Goal: Task Accomplishment & Management: Manage account settings

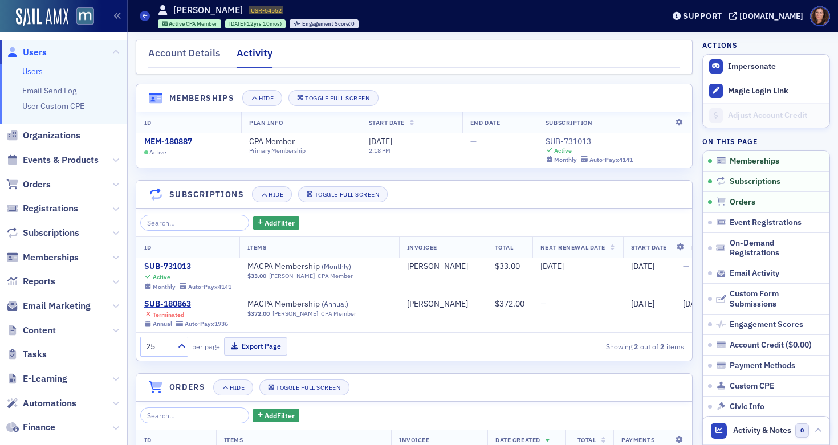
scroll to position [897, 0]
click at [52, 160] on span "Events & Products" at bounding box center [61, 160] width 76 height 13
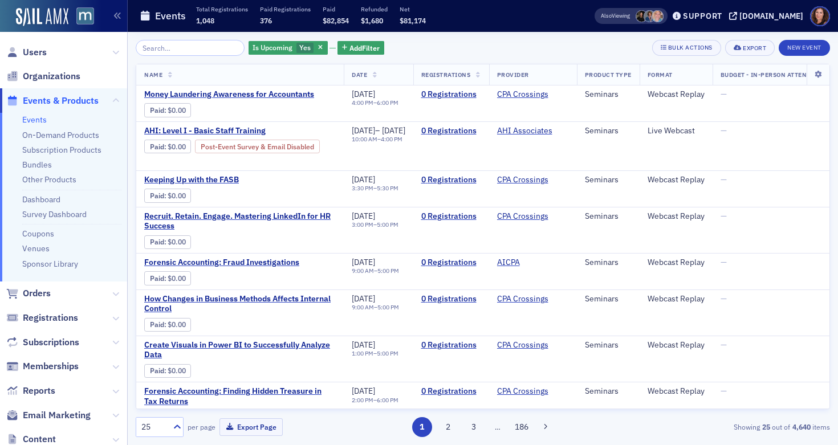
click at [35, 117] on link "Events" at bounding box center [34, 120] width 25 height 10
click at [166, 47] on input "search" at bounding box center [190, 48] width 109 height 16
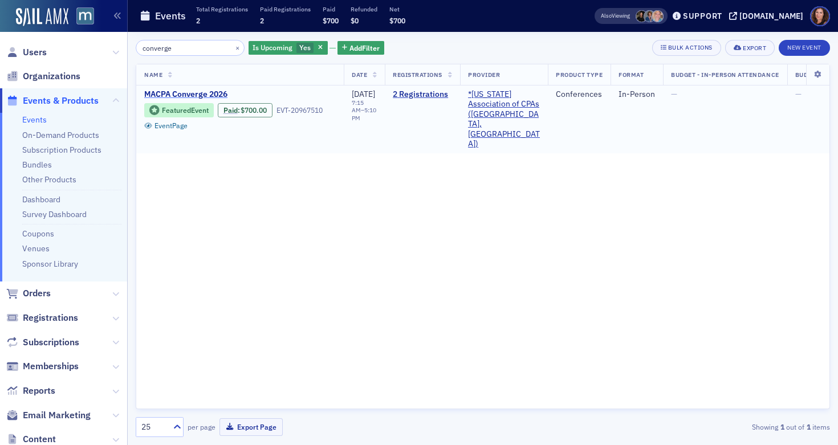
type input "converge"
click at [207, 96] on span "MACPA Converge 2026" at bounding box center [239, 94] width 191 height 10
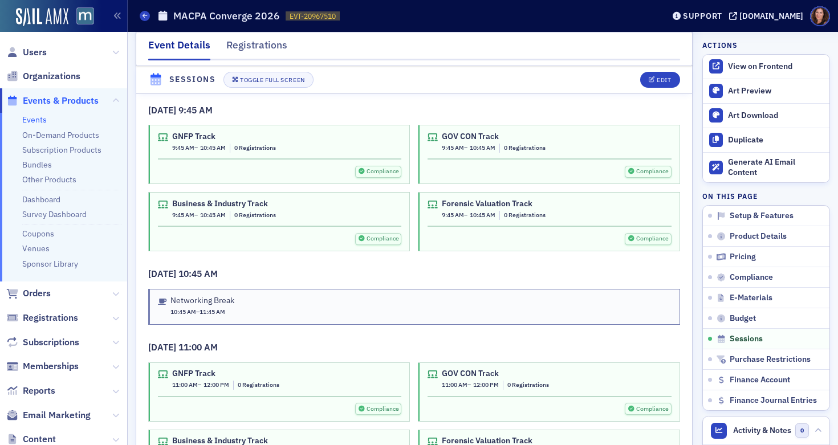
scroll to position [2449, 0]
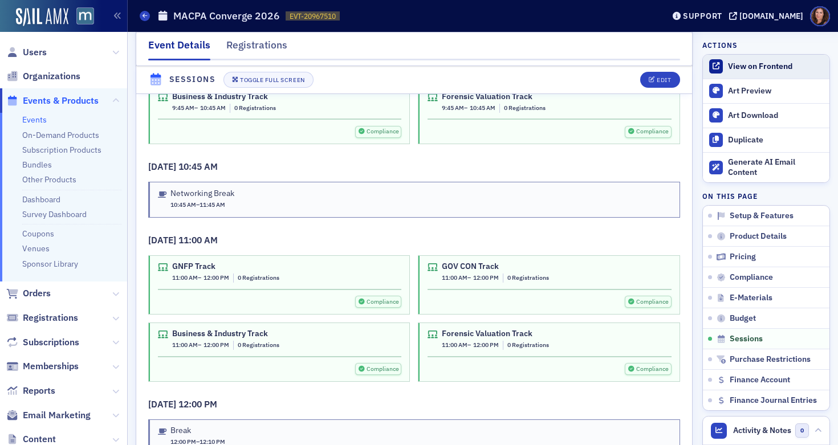
click at [730, 67] on div "View on Frontend" at bounding box center [776, 67] width 96 height 10
click at [561, 277] on div "GOV CON Track 11:00 AM – 12:00 PM 0 Registrations" at bounding box center [548, 272] width 243 height 21
click at [656, 77] on div "Edit" at bounding box center [663, 80] width 14 height 6
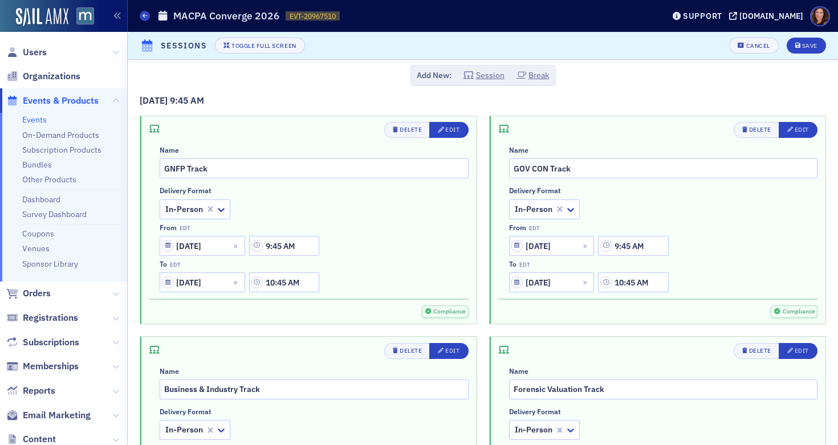
scroll to position [1208, 0]
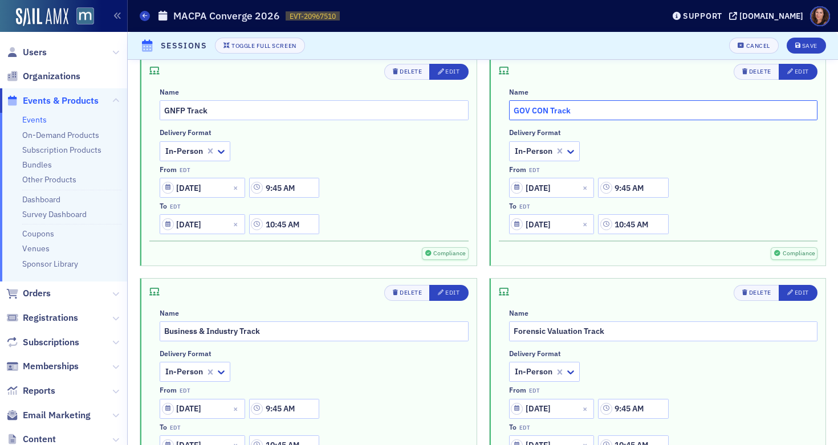
drag, startPoint x: 594, startPoint y: 114, endPoint x: 582, endPoint y: 114, distance: 12.5
click at [582, 114] on input "GOV CON Track" at bounding box center [663, 110] width 309 height 20
type input "GOV CON Track - Federal Market Update"
click at [794, 72] on div "Edit" at bounding box center [801, 71] width 14 height 6
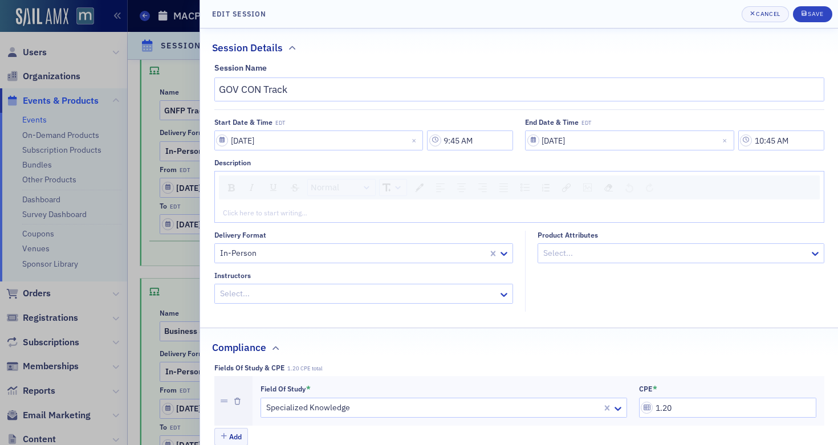
click at [387, 212] on div "rdw-editor" at bounding box center [519, 212] width 592 height 10
type input "GOV CON Track - Federal Market Update"
click at [316, 295] on div at bounding box center [358, 294] width 279 height 14
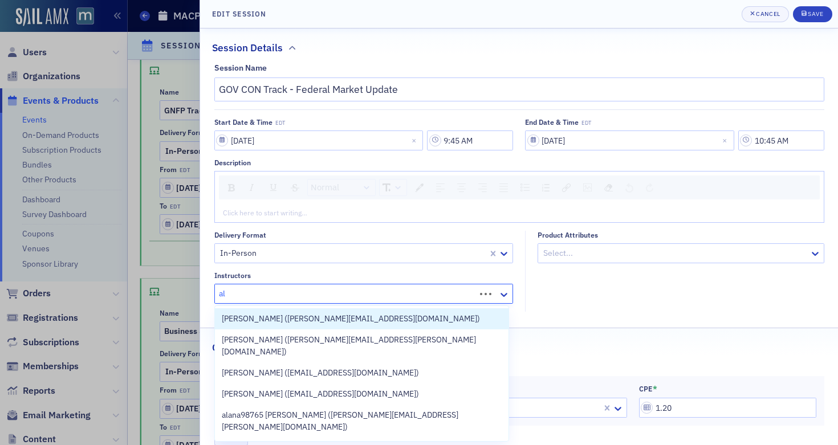
type input "a"
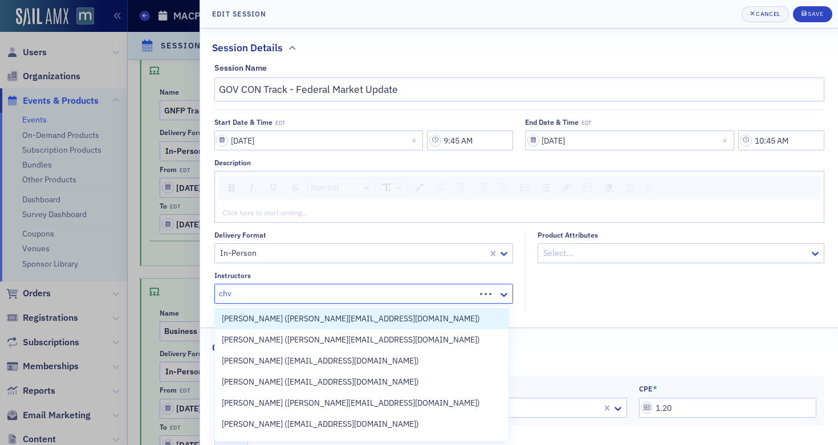
type input "chvo"
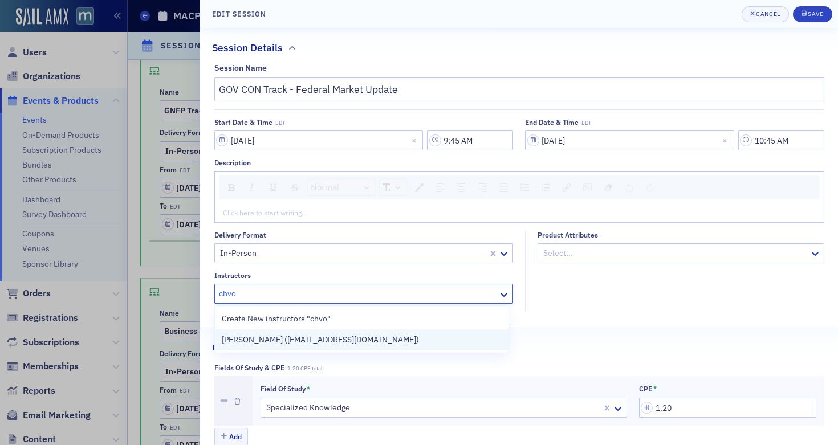
click at [337, 340] on span "Alan Chvotkin (achvotkin@nicholsliu.com)" at bounding box center [320, 340] width 197 height 12
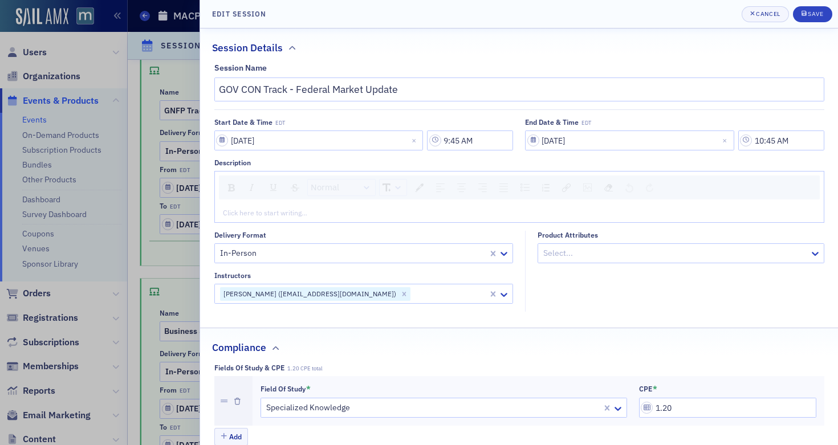
click at [603, 287] on fieldset "Product Attributes Select..." at bounding box center [677, 271] width 305 height 81
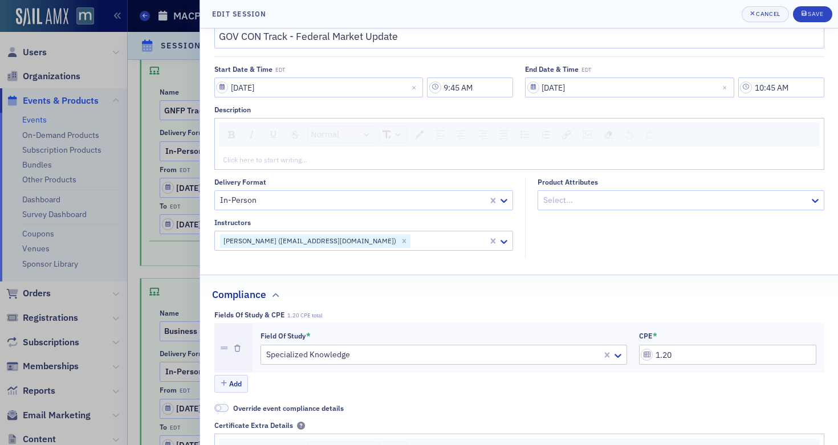
scroll to position [63, 0]
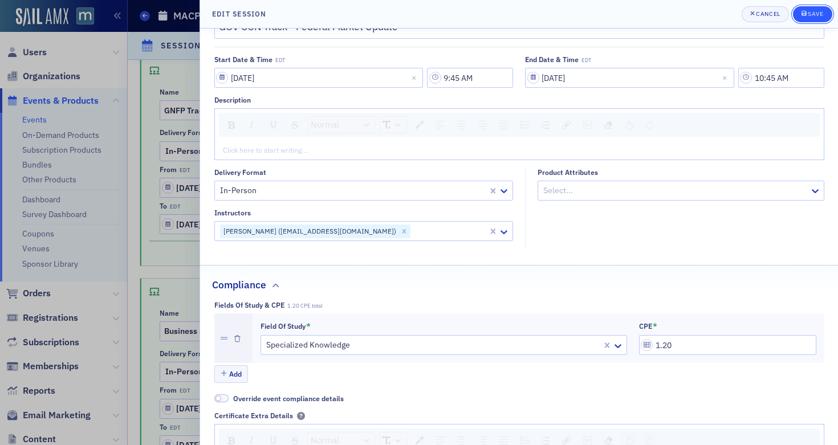
click at [810, 16] on div "Save" at bounding box center [814, 14] width 15 height 6
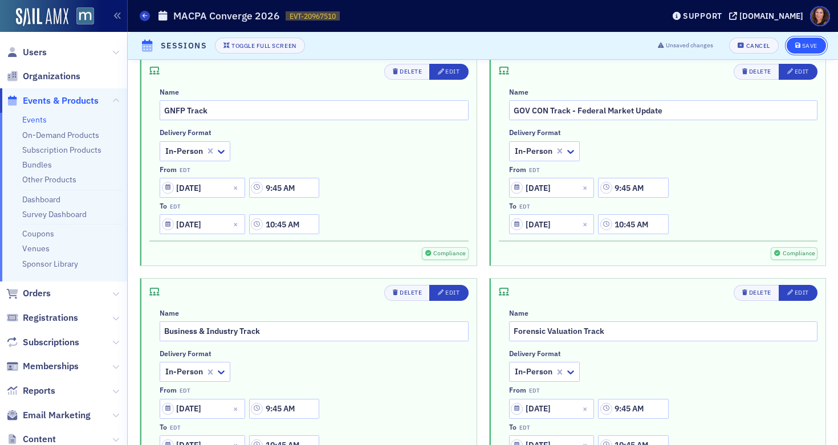
click at [802, 43] on div "Save" at bounding box center [809, 46] width 15 height 6
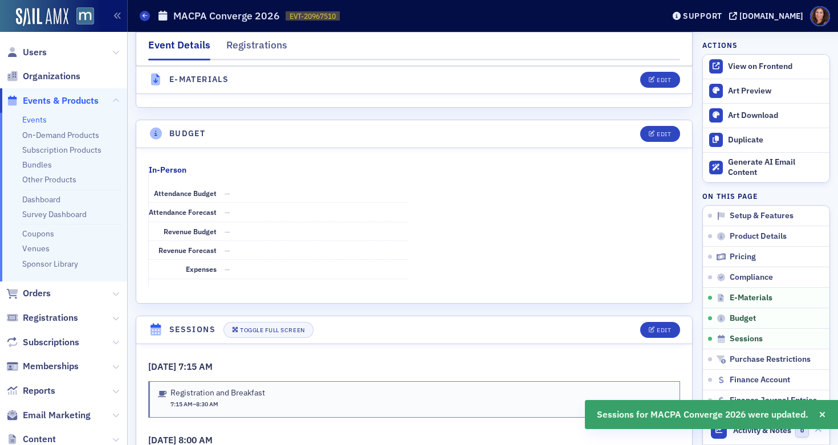
scroll to position [1675, 0]
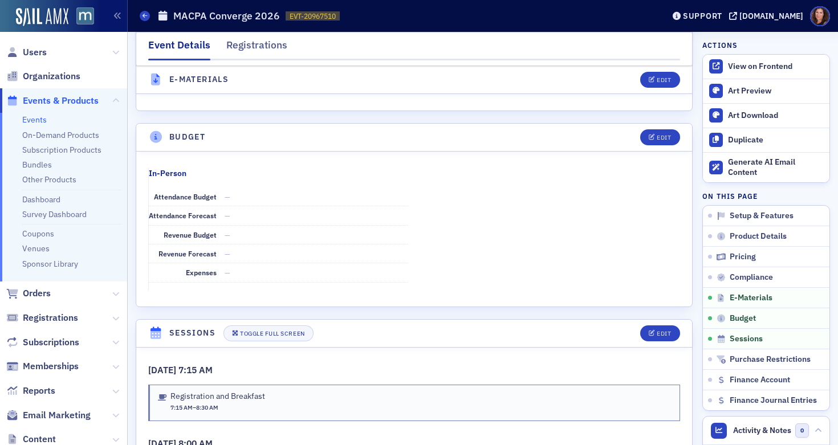
click at [35, 121] on link "Events" at bounding box center [34, 120] width 25 height 10
click at [39, 162] on link "Bundles" at bounding box center [37, 165] width 30 height 10
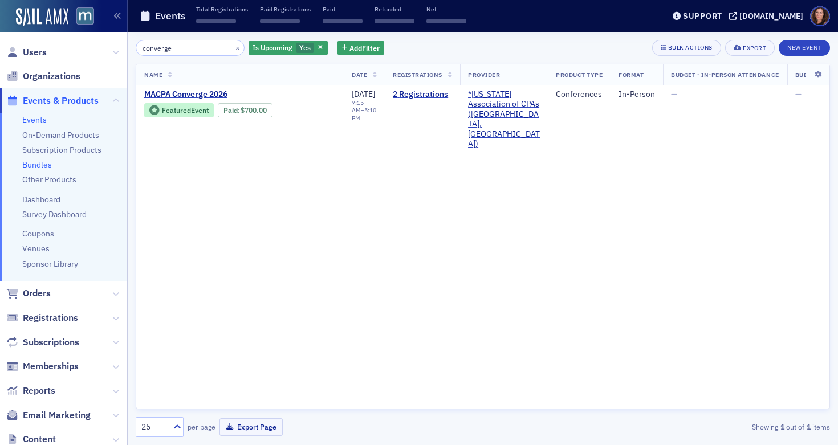
click at [39, 162] on link "Bundles" at bounding box center [37, 165] width 30 height 10
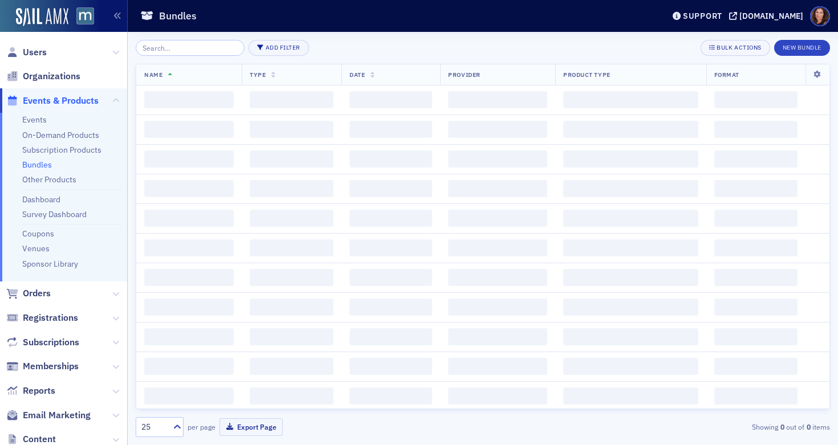
click at [184, 50] on input "search" at bounding box center [190, 48] width 109 height 16
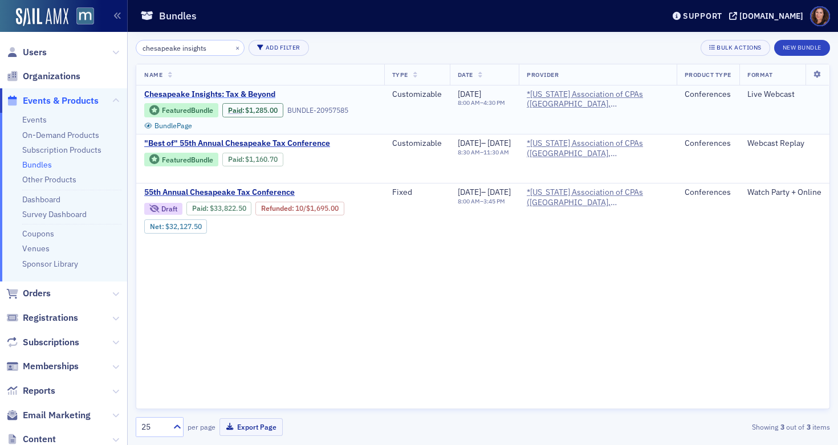
type input "chesapeake insights"
click at [248, 92] on span "Chesapeake Insights: Tax & Beyond" at bounding box center [239, 94] width 191 height 10
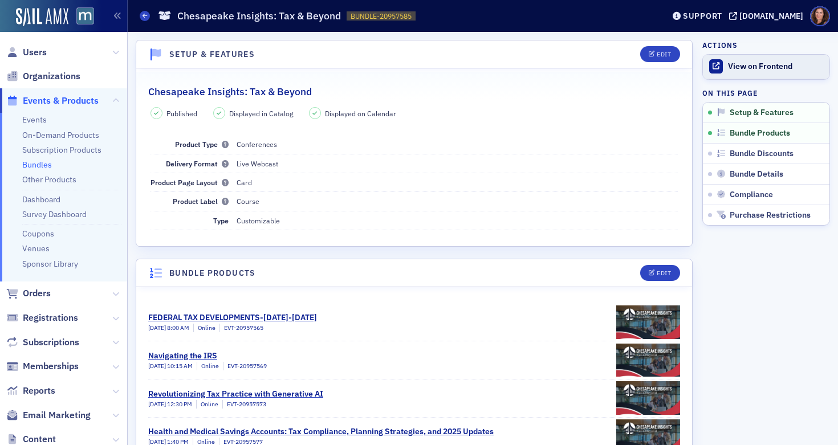
click at [750, 64] on div "View on Frontend" at bounding box center [776, 67] width 96 height 10
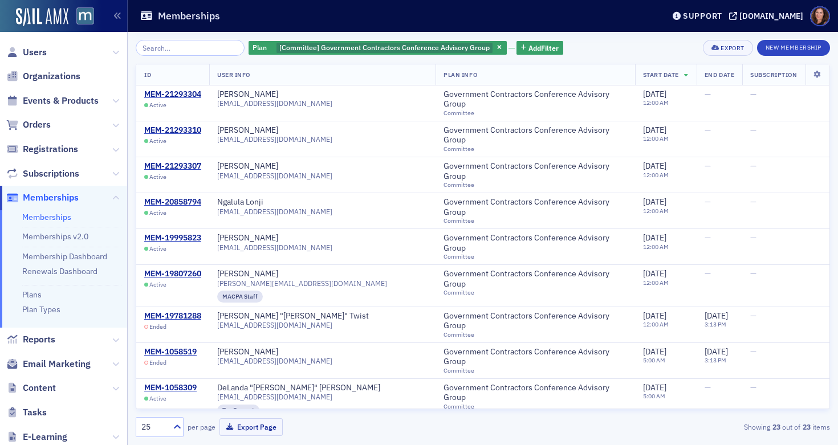
scroll to position [593, 0]
